Goal: Task Accomplishment & Management: Use online tool/utility

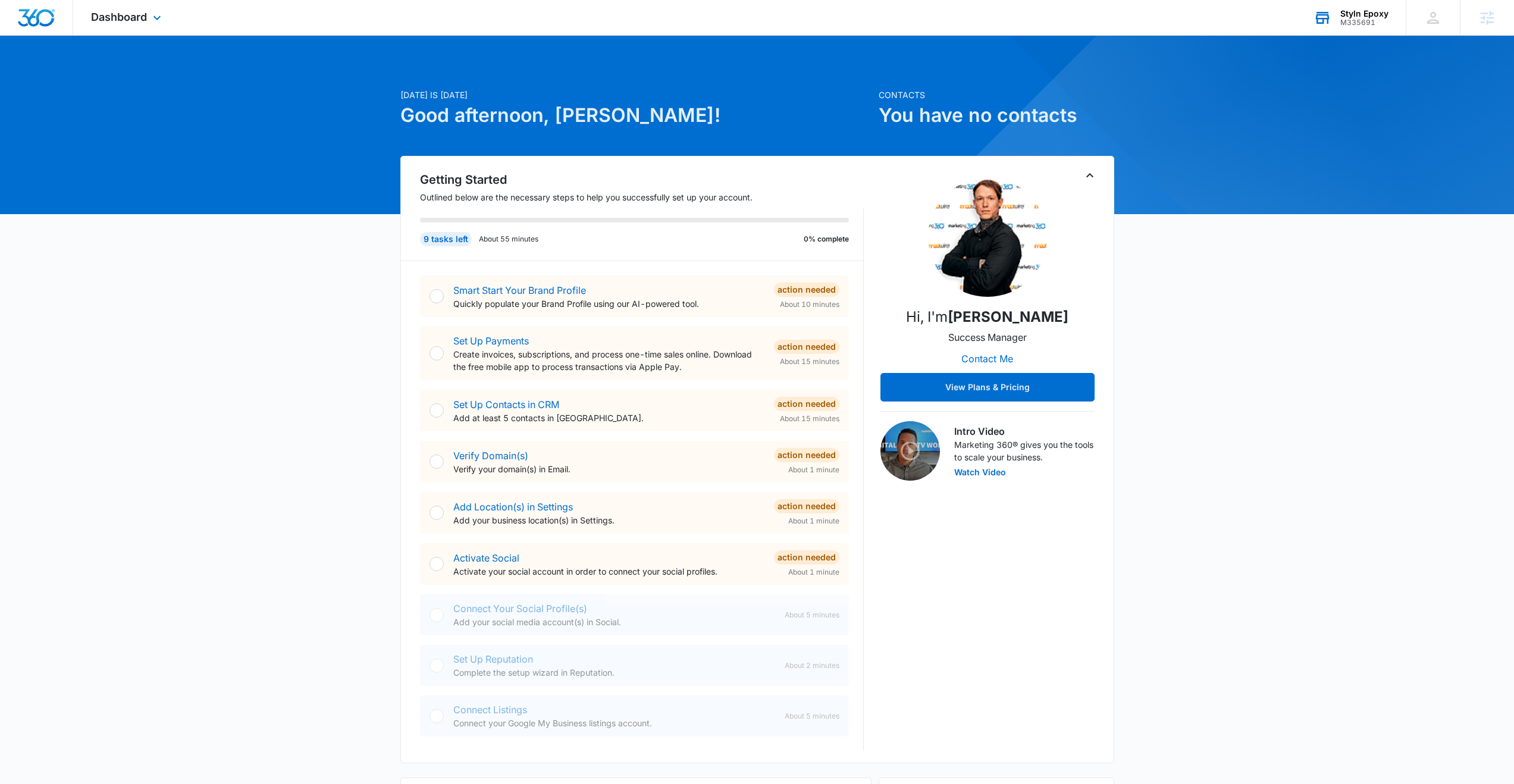
click at [1354, 19] on div "M335691" at bounding box center [1364, 23] width 48 height 8
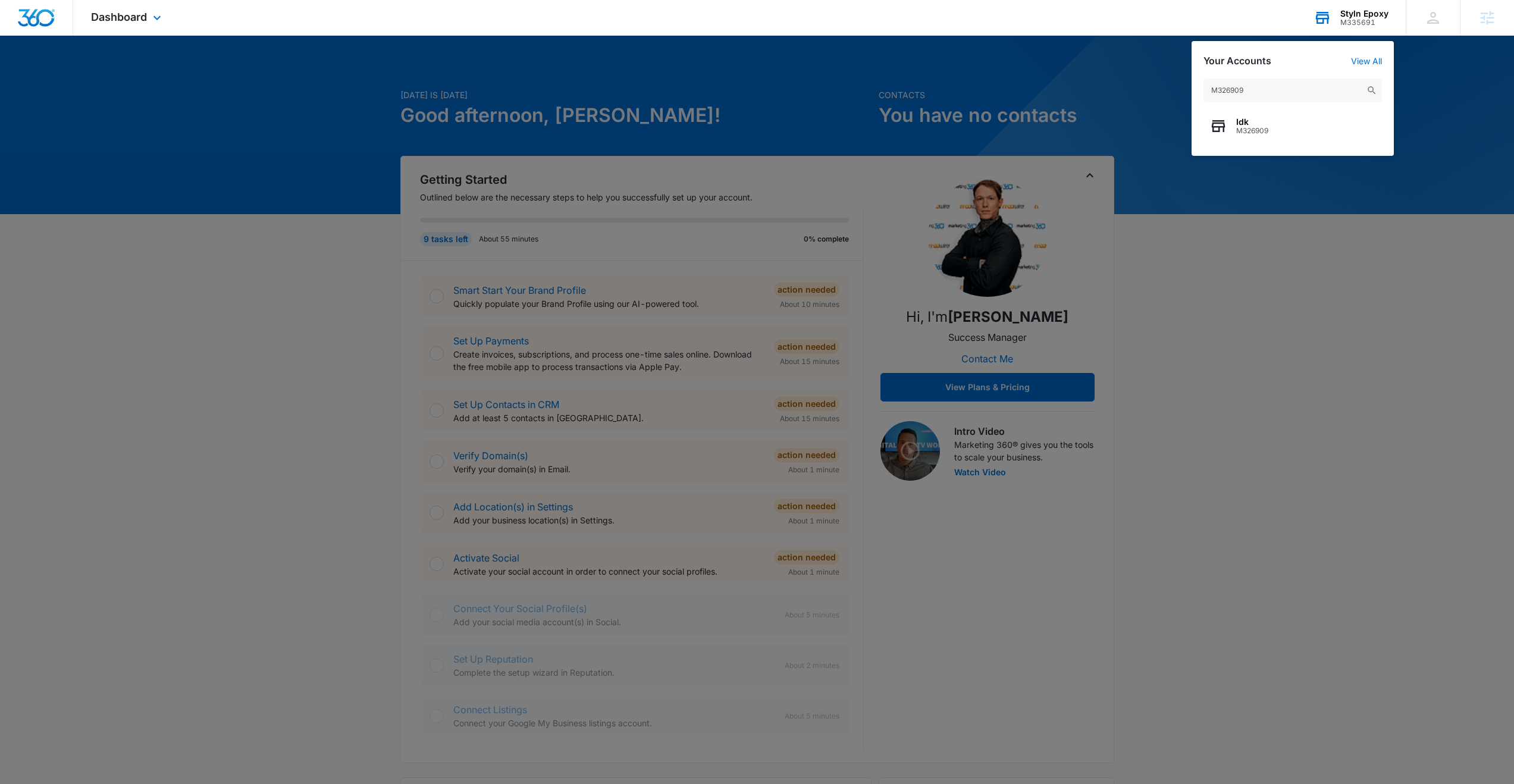
drag, startPoint x: 1254, startPoint y: 91, endPoint x: 1216, endPoint y: 92, distance: 38.0
click at [1216, 92] on input "M326909" at bounding box center [1293, 91] width 179 height 24
type input "M326906"
click at [1246, 127] on span "M326906" at bounding box center [1287, 131] width 102 height 8
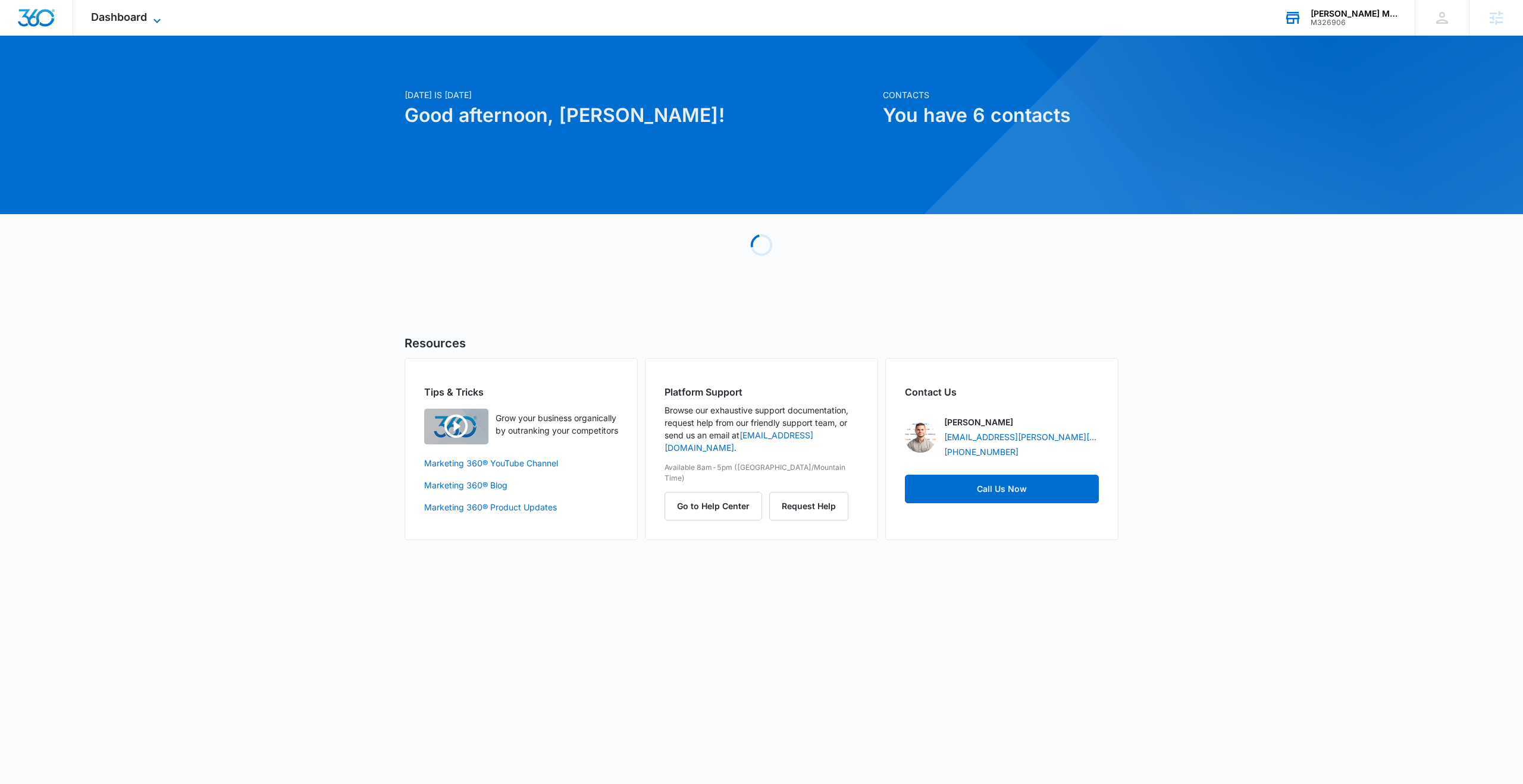
click at [112, 18] on span "Dashboard" at bounding box center [118, 17] width 56 height 13
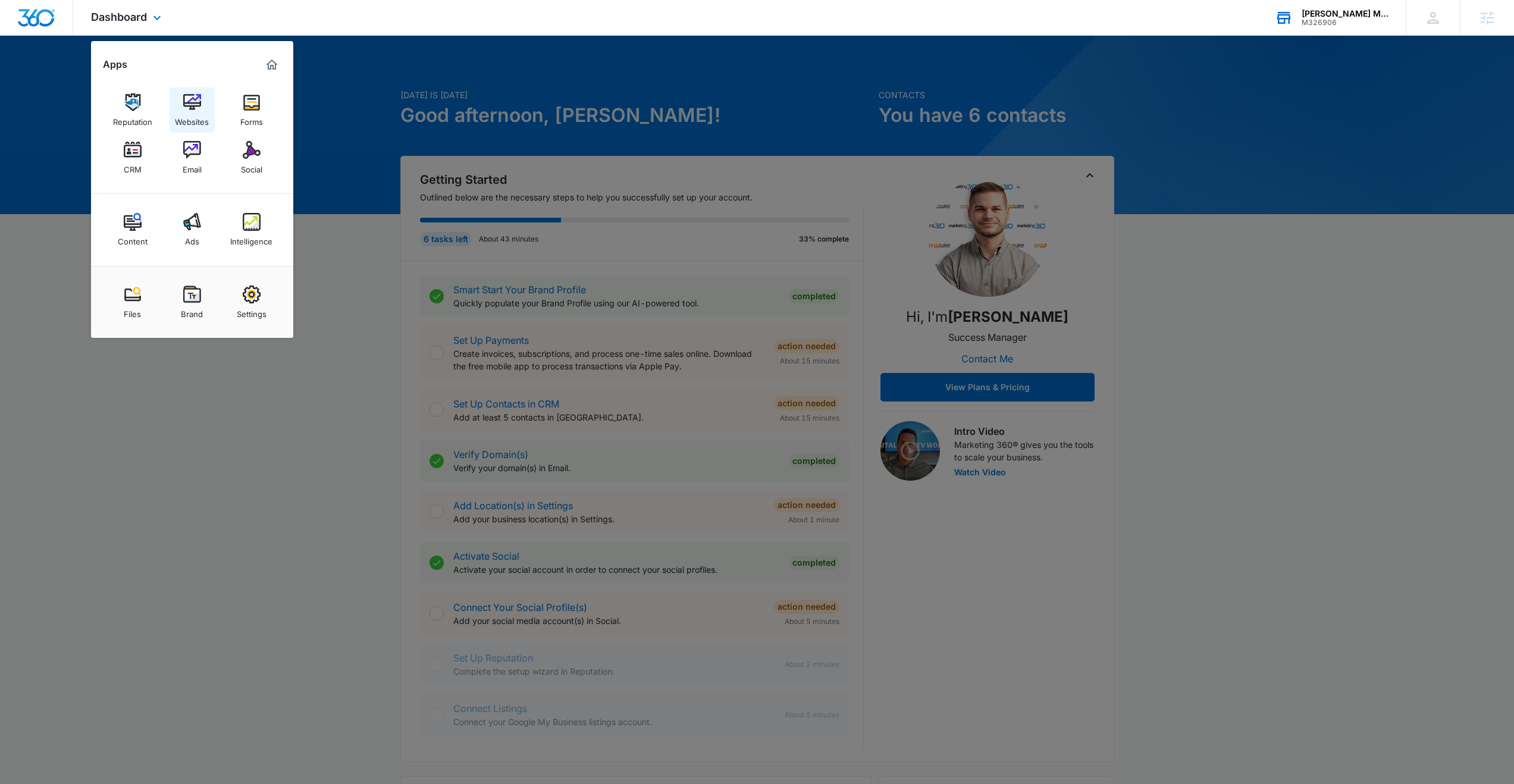
click at [189, 101] on img at bounding box center [191, 102] width 18 height 18
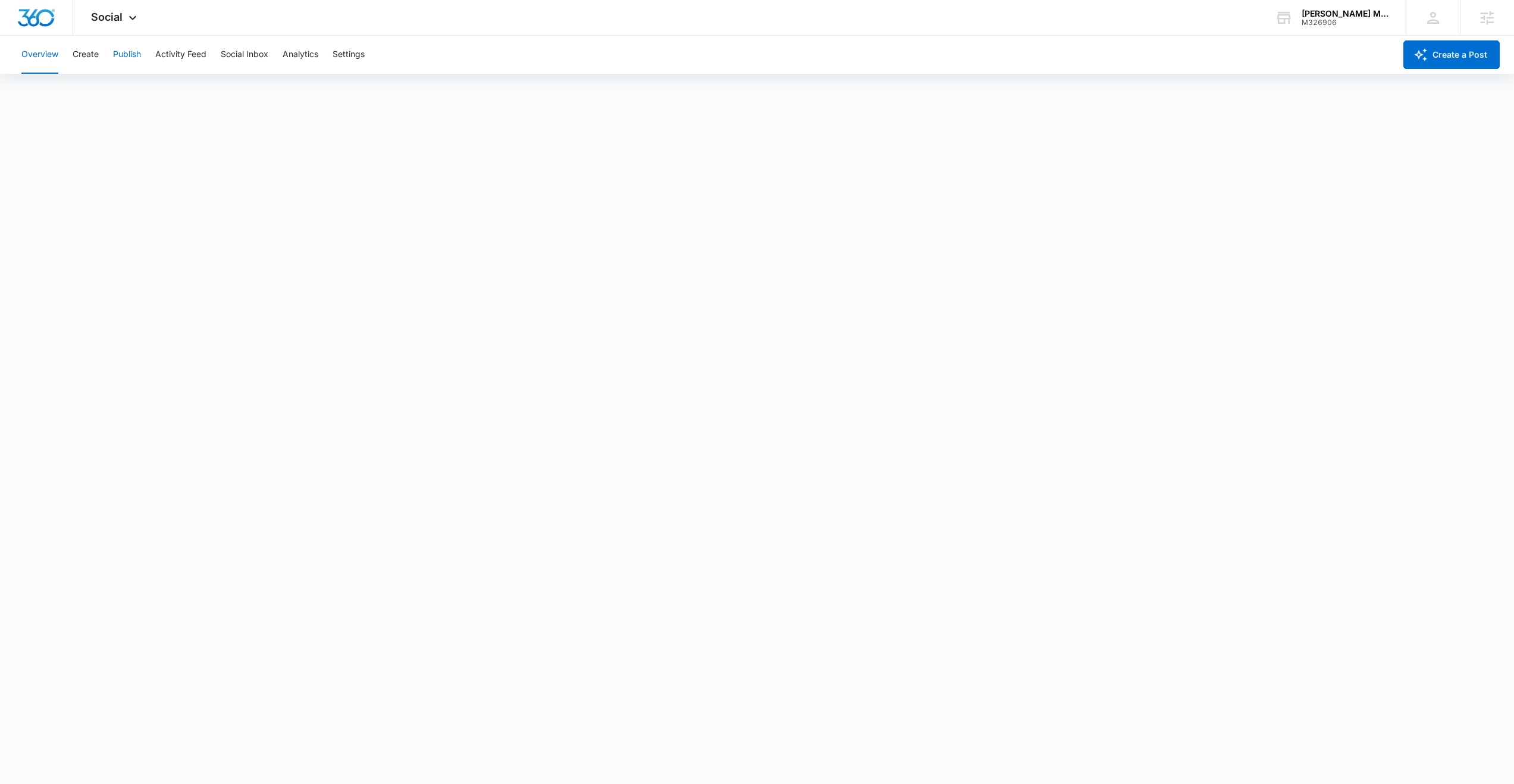
click at [132, 58] on button "Publish" at bounding box center [127, 55] width 28 height 38
click at [105, 89] on button "Schedules" at bounding box center [91, 91] width 40 height 33
click at [93, 50] on button "Create" at bounding box center [85, 55] width 26 height 38
click at [124, 86] on button "Approvals" at bounding box center [116, 91] width 40 height 33
